Goal: Find specific page/section: Find specific page/section

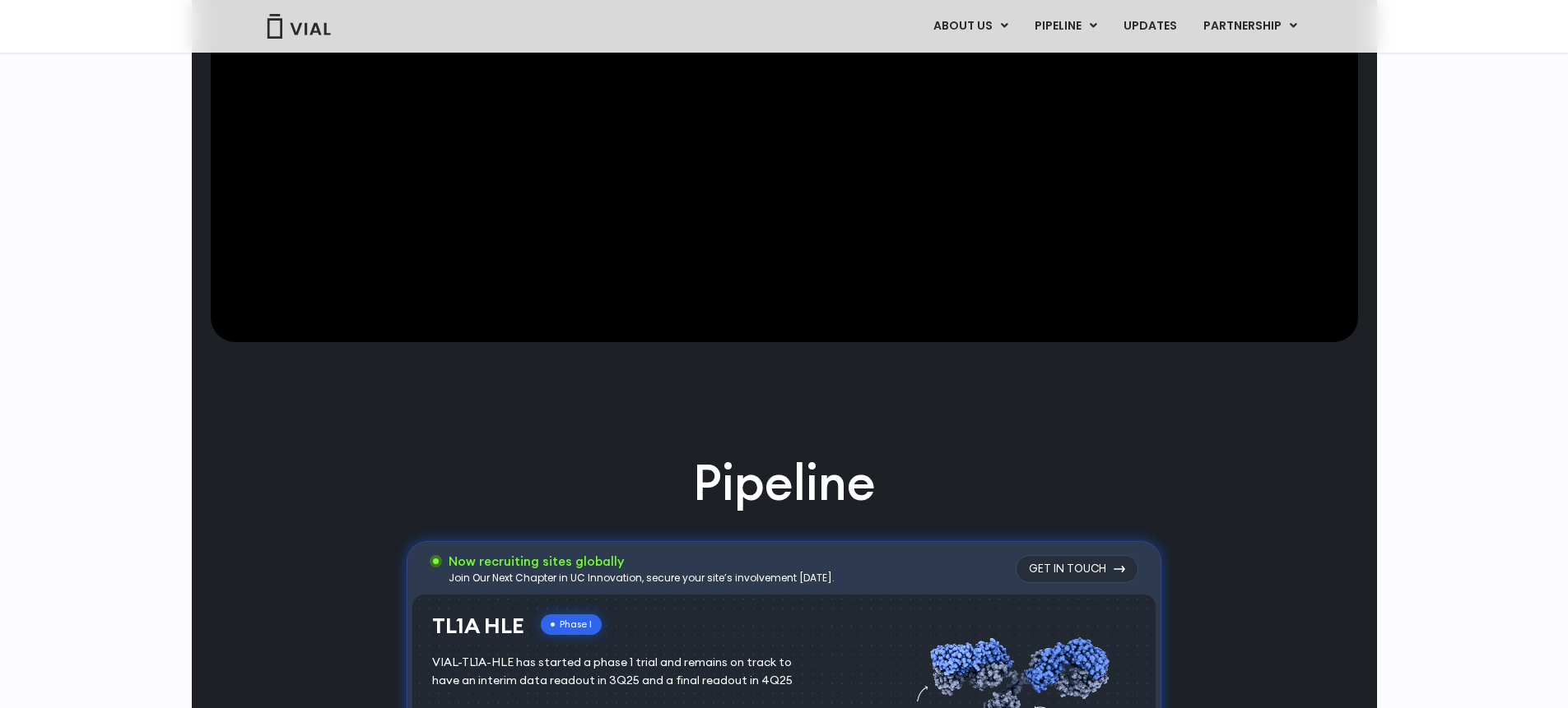
scroll to position [1024, 0]
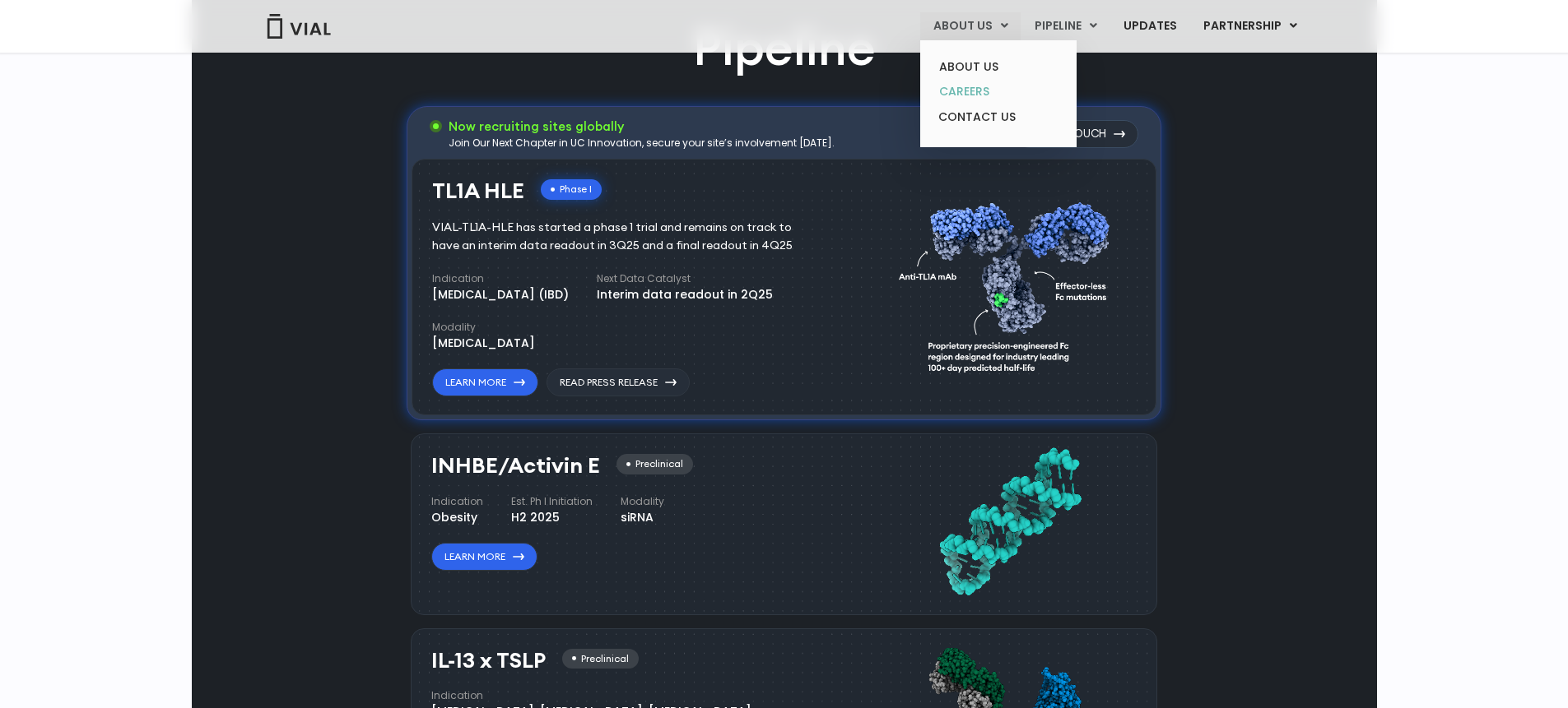
click at [975, 92] on link "CAREERS" at bounding box center [998, 92] width 144 height 25
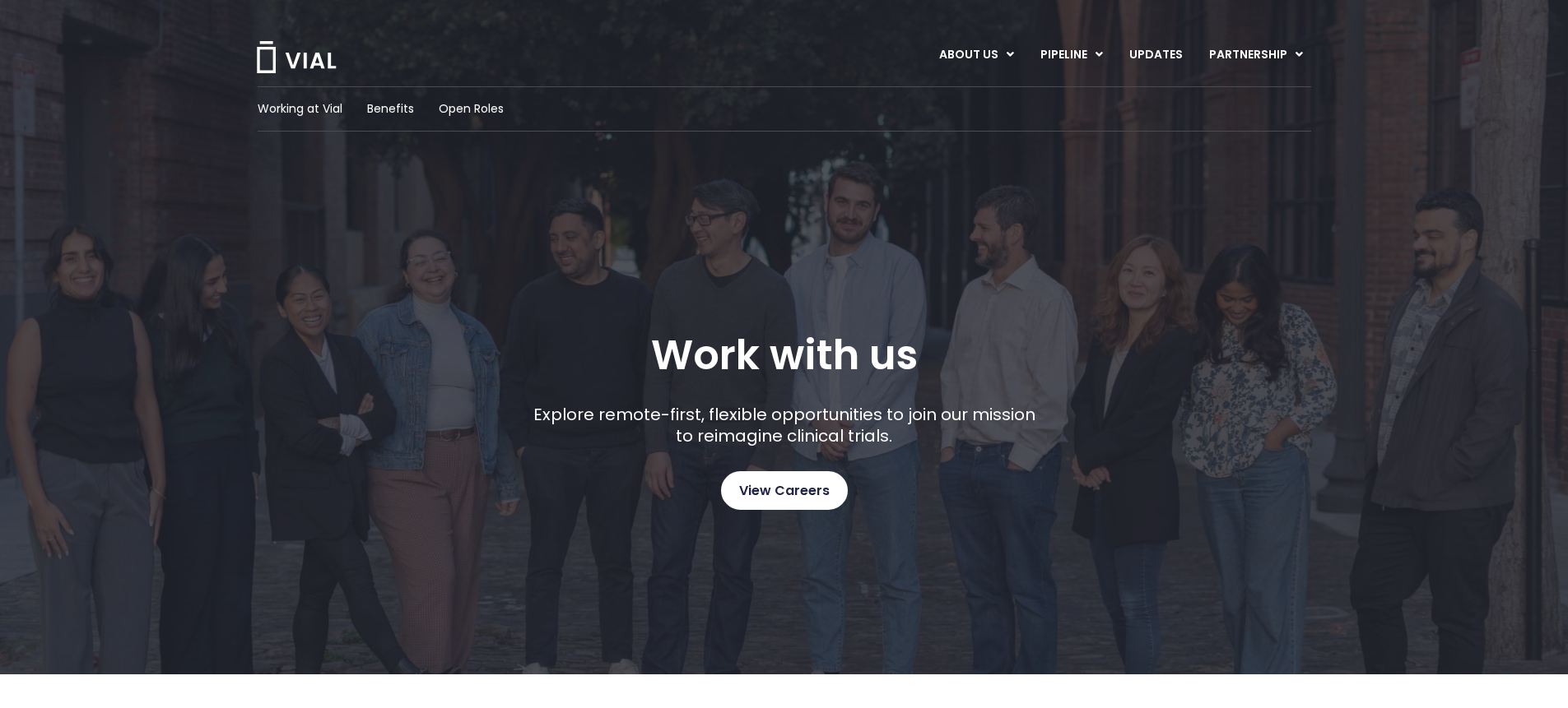
click at [777, 480] on span "View Careers" at bounding box center [784, 491] width 91 height 22
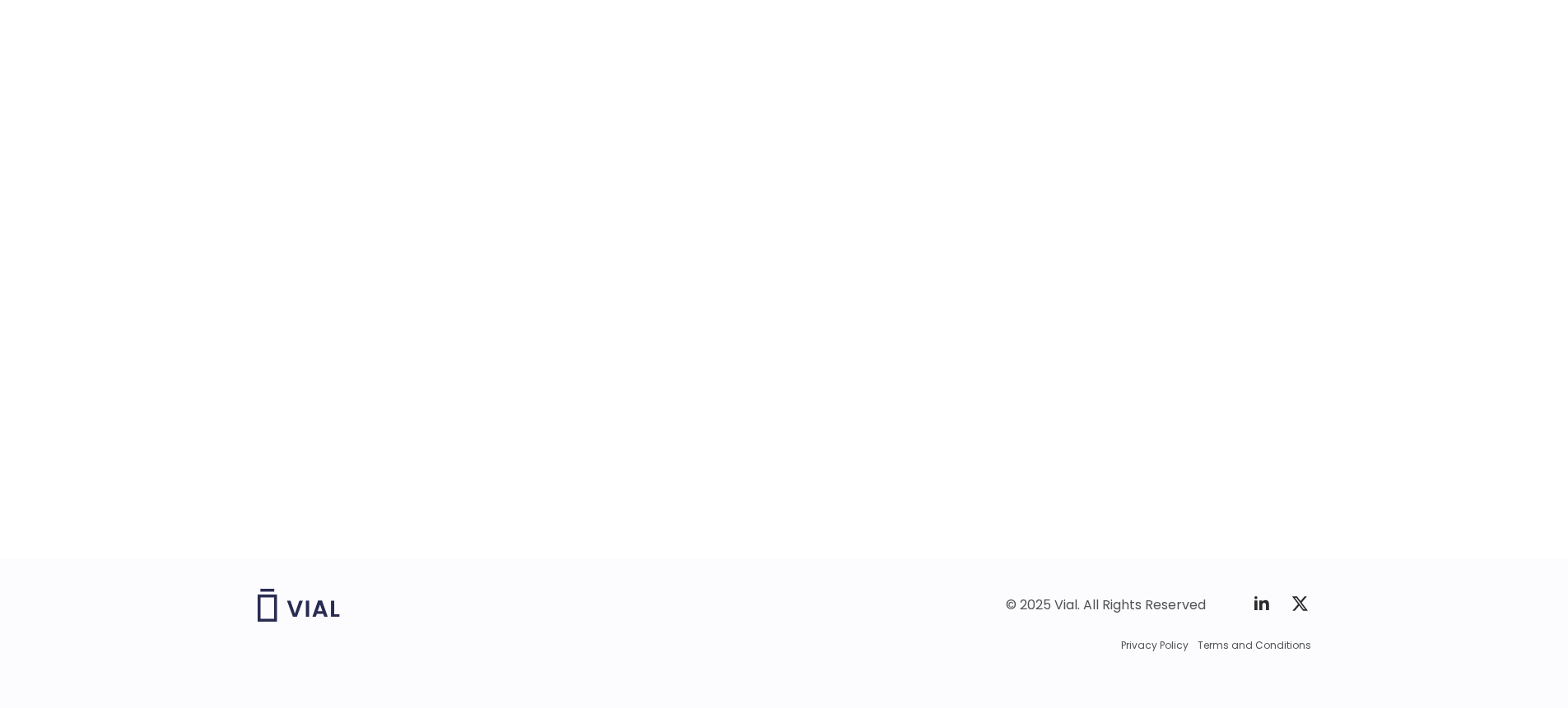
scroll to position [2516, 0]
